Goal: Task Accomplishment & Management: Use online tool/utility

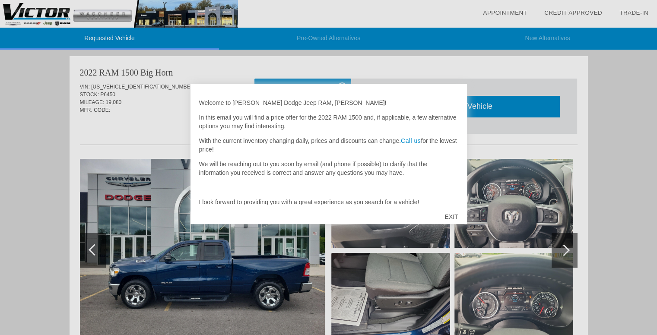
scroll to position [31, 0]
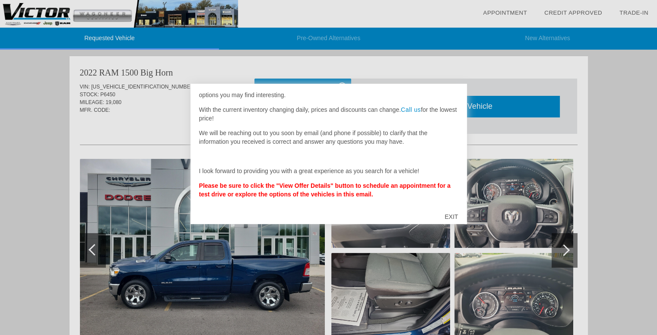
click at [452, 217] on div "EXIT" at bounding box center [451, 217] width 31 height 26
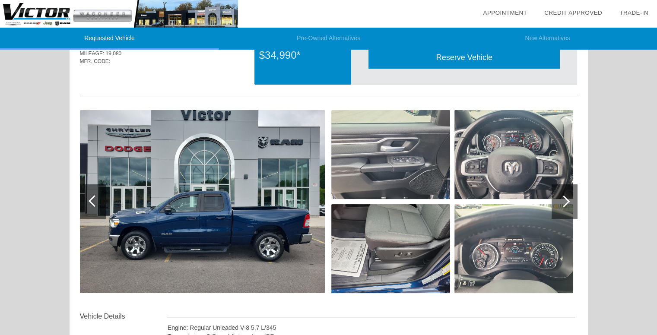
scroll to position [47, 0]
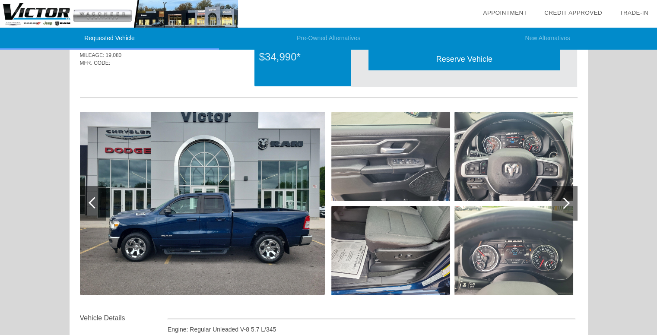
click at [563, 205] on div at bounding box center [564, 203] width 12 height 12
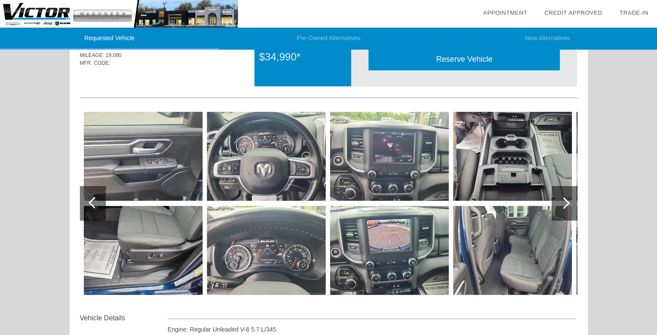
click at [563, 205] on div at bounding box center [564, 203] width 12 height 12
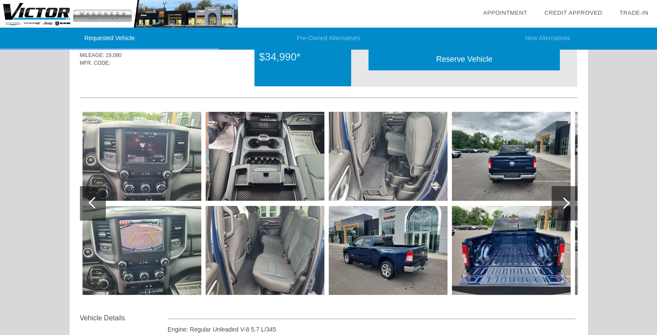
click at [563, 205] on div at bounding box center [564, 203] width 12 height 12
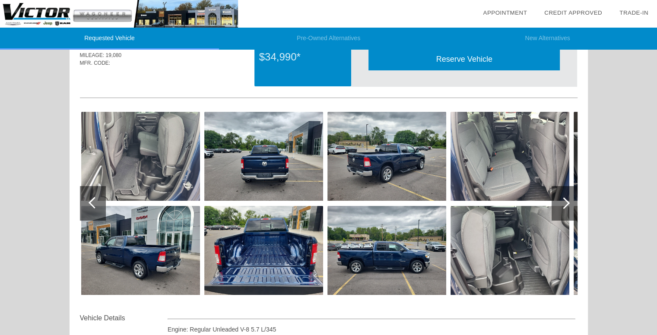
click at [563, 205] on div at bounding box center [564, 203] width 12 height 12
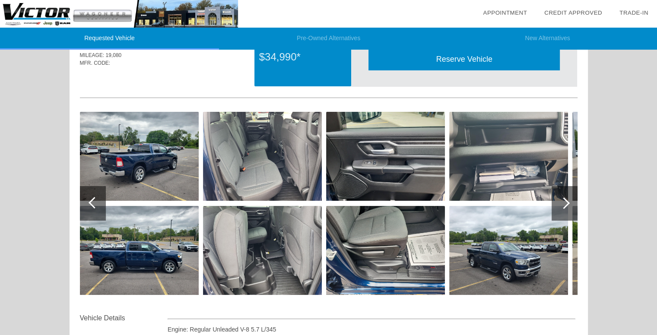
click at [563, 205] on div at bounding box center [564, 203] width 12 height 12
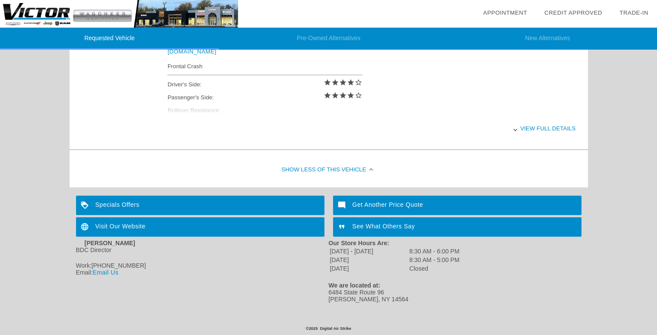
scroll to position [393, 0]
click at [523, 128] on div "View full details" at bounding box center [372, 128] width 408 height 21
click at [531, 126] on div "View less details" at bounding box center [372, 128] width 408 height 21
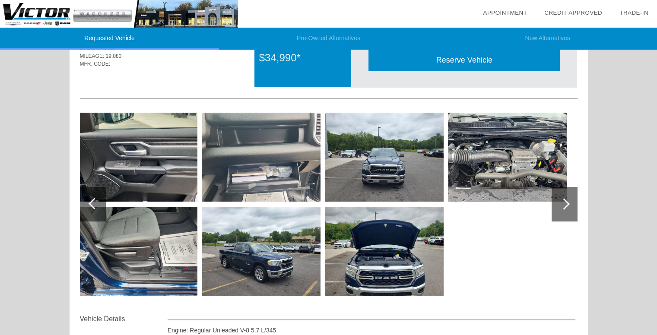
scroll to position [0, 0]
